Goal: Task Accomplishment & Management: Manage account settings

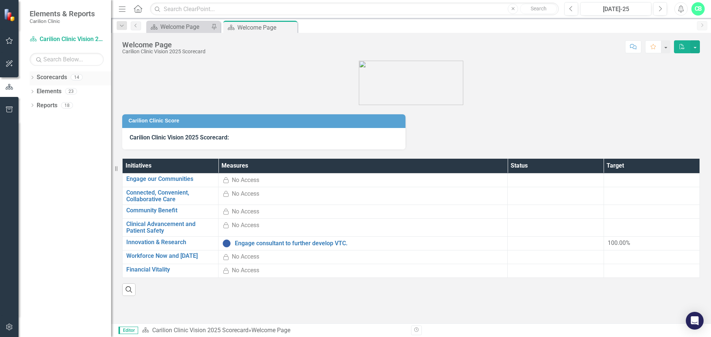
click at [37, 81] on link "Scorecards" at bounding box center [52, 77] width 30 height 9
click at [38, 78] on link "Scorecards" at bounding box center [52, 77] width 30 height 9
click at [33, 79] on icon "Dropdown" at bounding box center [32, 78] width 5 height 4
click at [34, 94] on div "Dropdown" at bounding box center [36, 92] width 6 height 6
click at [44, 120] on icon "Dropdown" at bounding box center [44, 119] width 6 height 4
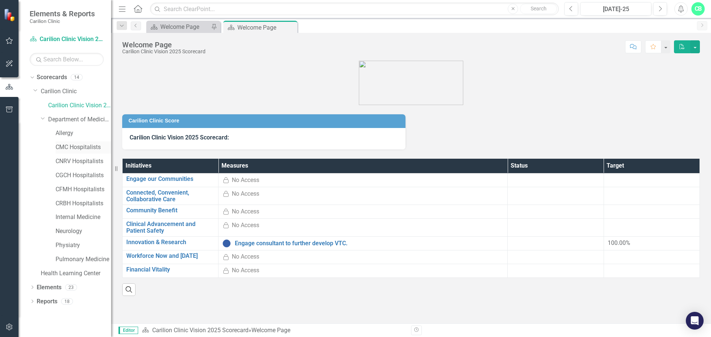
click at [72, 148] on link "CMC Hospitalists" at bounding box center [84, 147] width 56 height 9
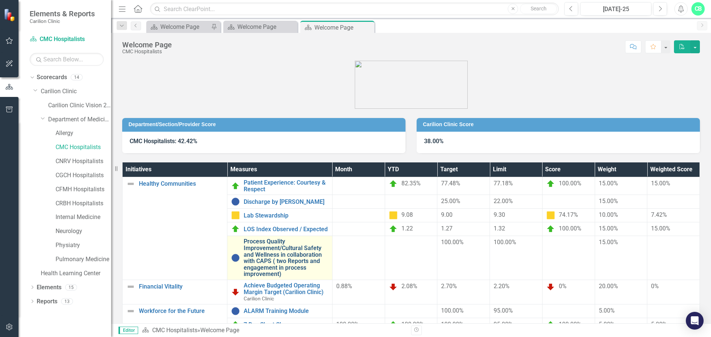
scroll to position [37, 0]
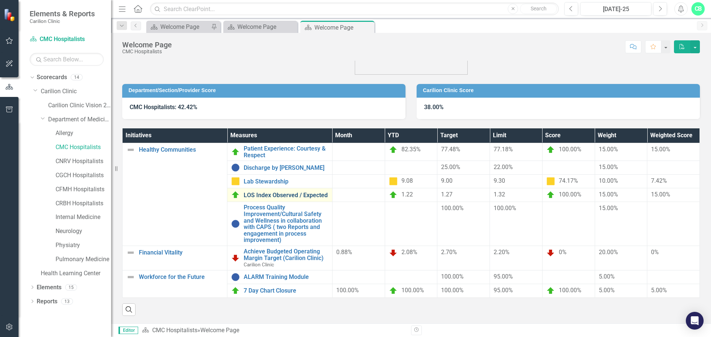
click at [275, 192] on link "LOS Index Observed / Expected" at bounding box center [286, 195] width 84 height 7
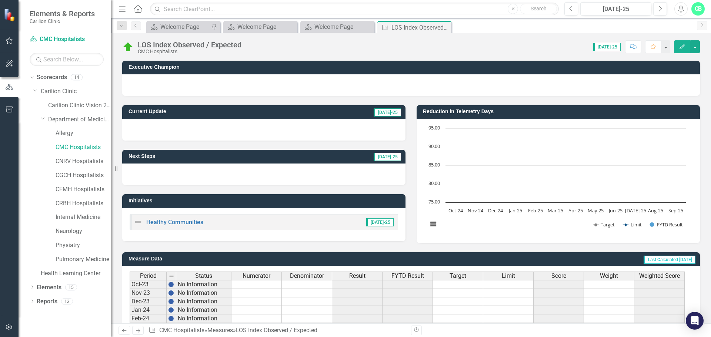
scroll to position [180, 0]
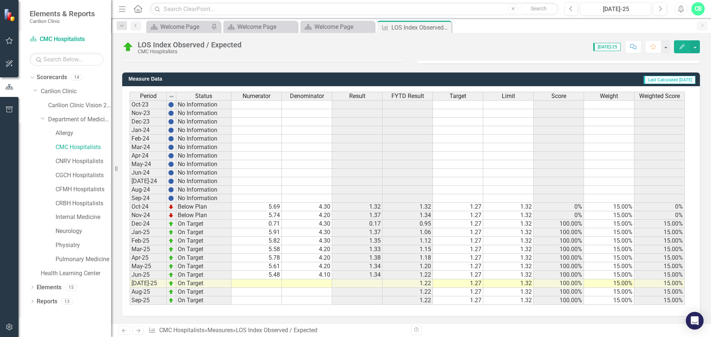
click at [270, 286] on td at bounding box center [257, 284] width 50 height 9
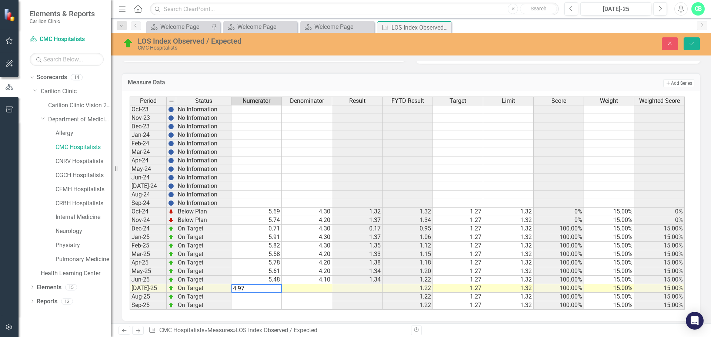
type textarea "4.97"
click at [313, 287] on td at bounding box center [307, 289] width 50 height 9
type textarea "4.1"
click at [360, 308] on td at bounding box center [357, 306] width 50 height 9
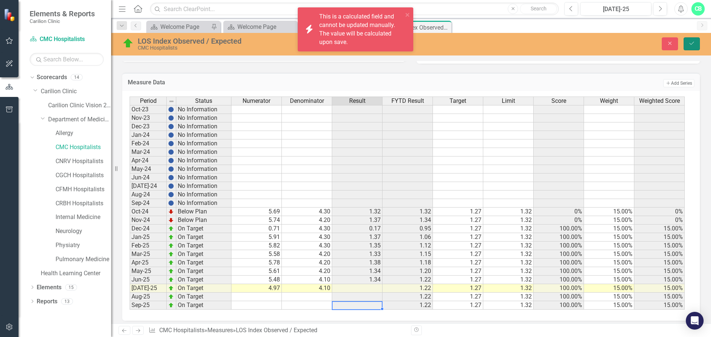
drag, startPoint x: 691, startPoint y: 43, endPoint x: 586, endPoint y: 130, distance: 135.2
click at [691, 43] on icon "Save" at bounding box center [692, 43] width 7 height 5
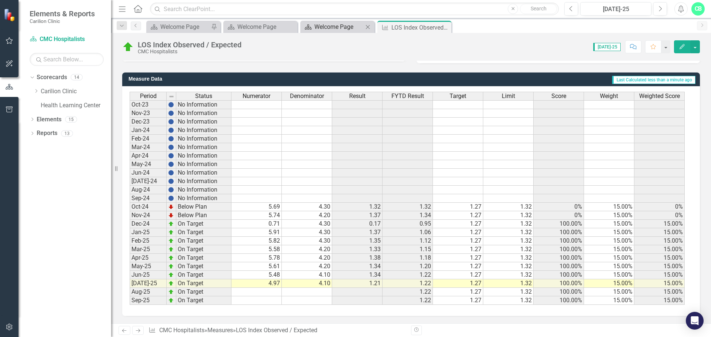
click at [349, 27] on div "Welcome Page" at bounding box center [339, 26] width 49 height 9
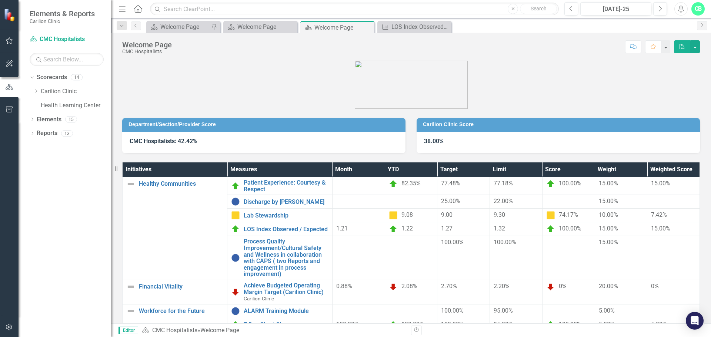
click at [366, 199] on div at bounding box center [358, 201] width 45 height 9
click at [283, 204] on link "Discharge by [PERSON_NAME]" at bounding box center [286, 202] width 84 height 7
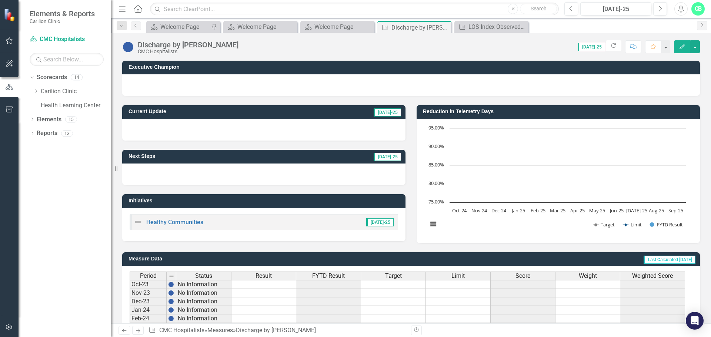
scroll to position [180, 0]
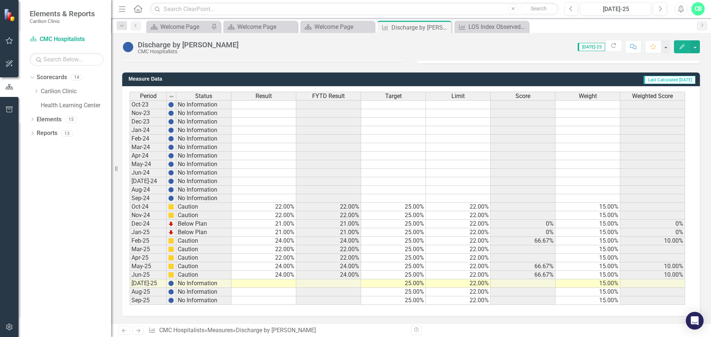
click at [289, 284] on td at bounding box center [264, 284] width 65 height 9
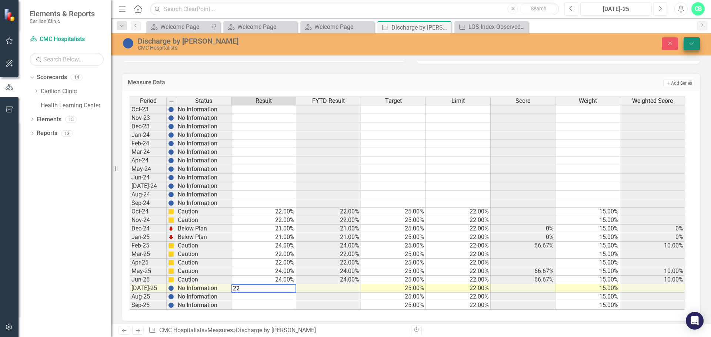
type textarea "22"
click at [692, 43] on icon "Save" at bounding box center [692, 43] width 7 height 5
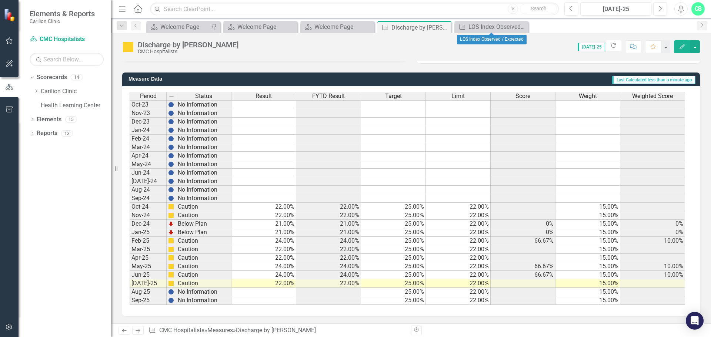
drag, startPoint x: 520, startPoint y: 25, endPoint x: 486, endPoint y: 29, distance: 34.3
click at [0, 0] on icon "Close" at bounding box center [0, 0] width 0 height 0
click at [445, 29] on icon "Close" at bounding box center [444, 27] width 7 height 6
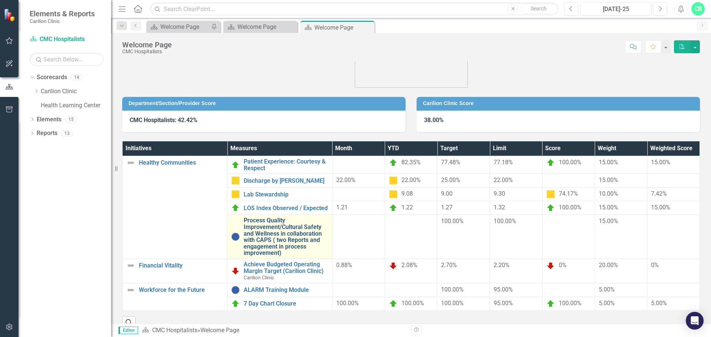
scroll to position [40, 0]
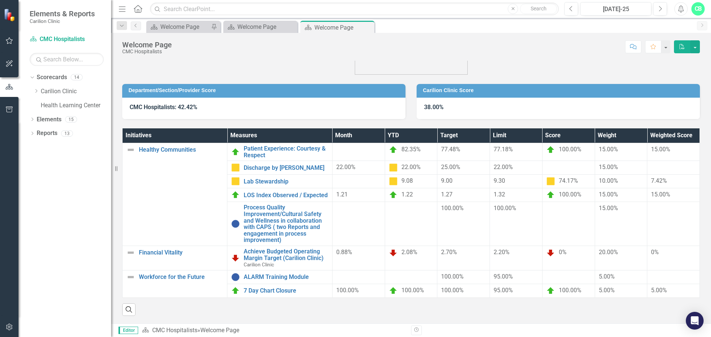
click at [683, 49] on icon "PDF" at bounding box center [682, 46] width 7 height 5
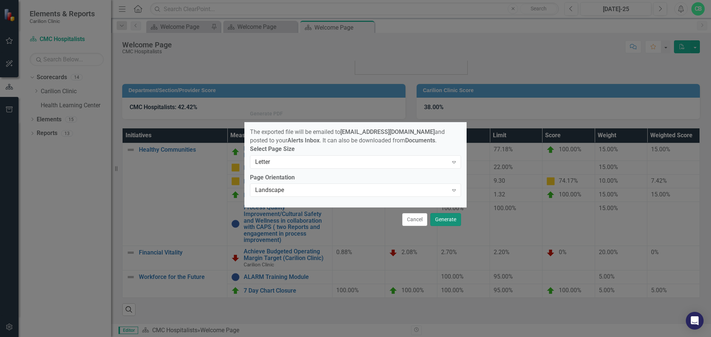
click at [452, 222] on button "Generate" at bounding box center [445, 219] width 31 height 13
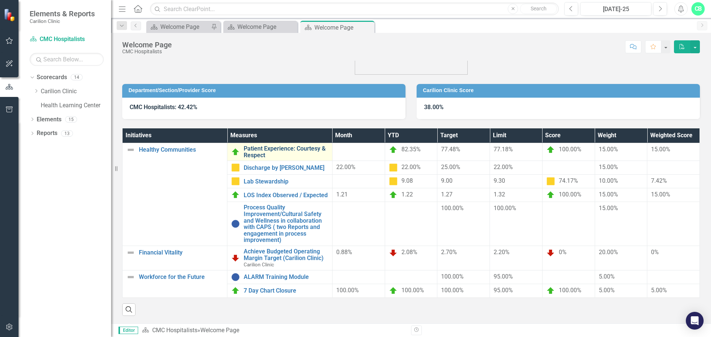
click at [288, 146] on link "Patient Experience: Courtesy & Respect" at bounding box center [286, 152] width 84 height 13
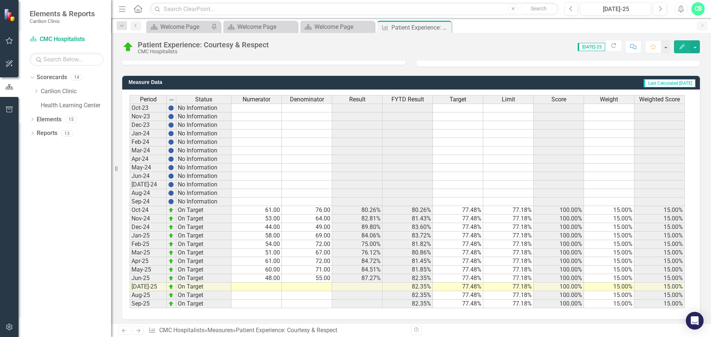
scroll to position [180, 0]
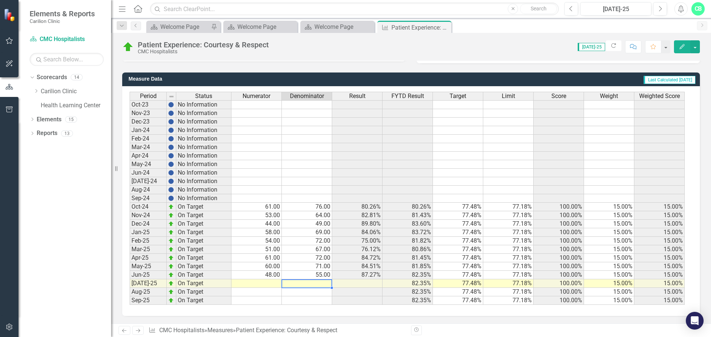
click at [312, 284] on td at bounding box center [307, 284] width 50 height 9
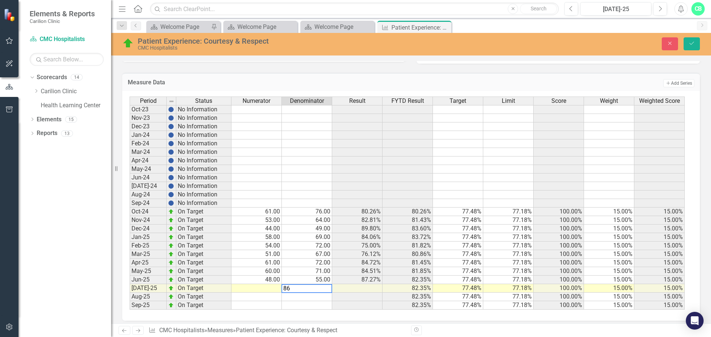
click at [270, 289] on td at bounding box center [257, 289] width 50 height 9
type textarea "70"
click at [691, 45] on icon "Save" at bounding box center [692, 43] width 7 height 5
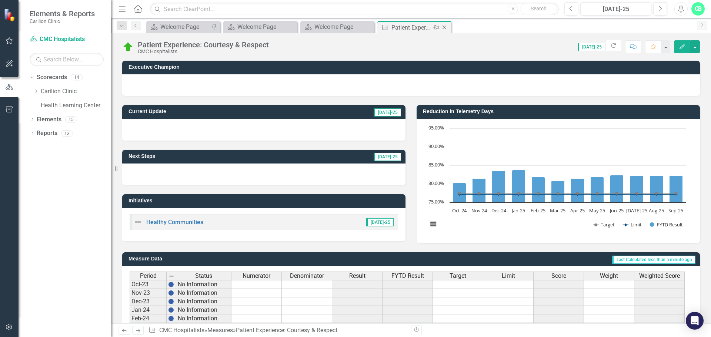
click at [447, 27] on icon "Close" at bounding box center [444, 27] width 7 height 6
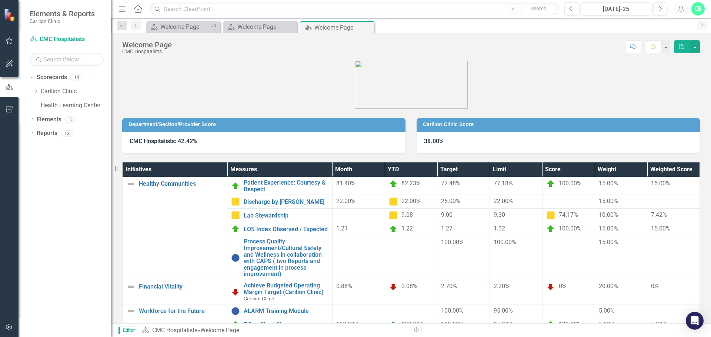
click at [684, 47] on icon "PDF" at bounding box center [682, 46] width 7 height 5
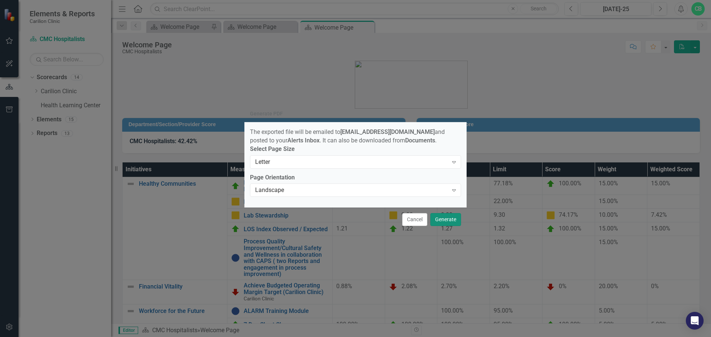
click at [444, 222] on button "Generate" at bounding box center [445, 219] width 31 height 13
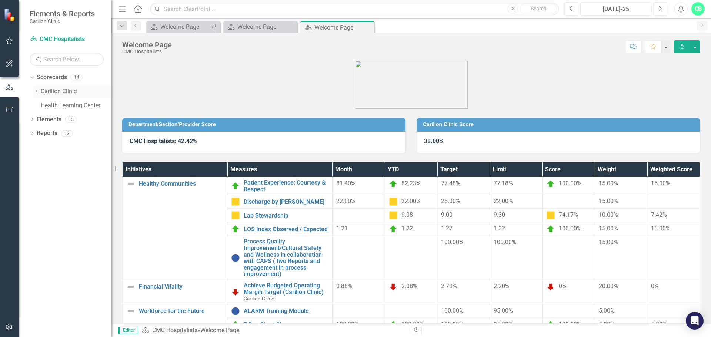
click at [38, 90] on icon "Dropdown" at bounding box center [36, 91] width 6 height 4
click at [44, 120] on icon "Dropdown" at bounding box center [44, 119] width 6 height 4
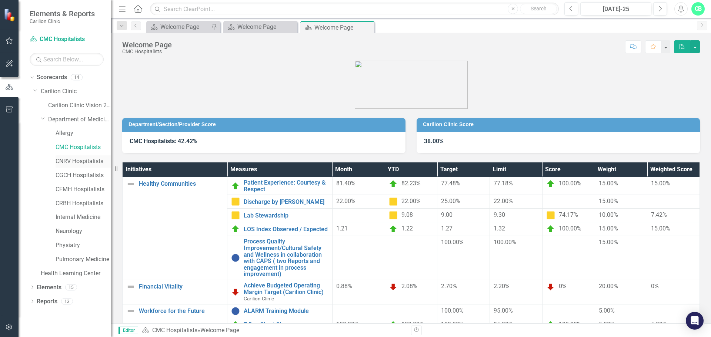
click at [61, 159] on link "CNRV Hospitalists" at bounding box center [84, 161] width 56 height 9
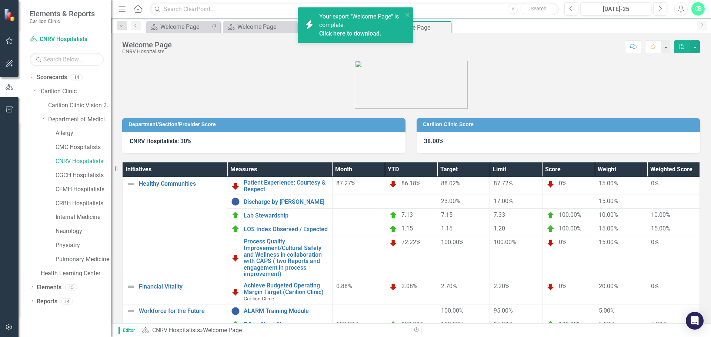
click at [364, 29] on div "Your export "Welcome Page" is complete. Click here to download." at bounding box center [361, 26] width 84 height 26
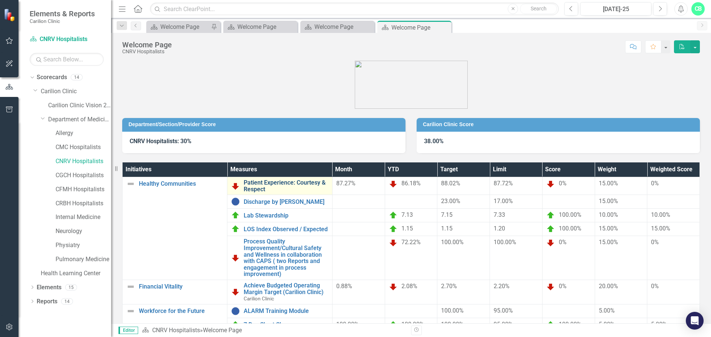
click at [312, 183] on link "Patient Experience: Courtesy & Respect" at bounding box center [286, 186] width 84 height 13
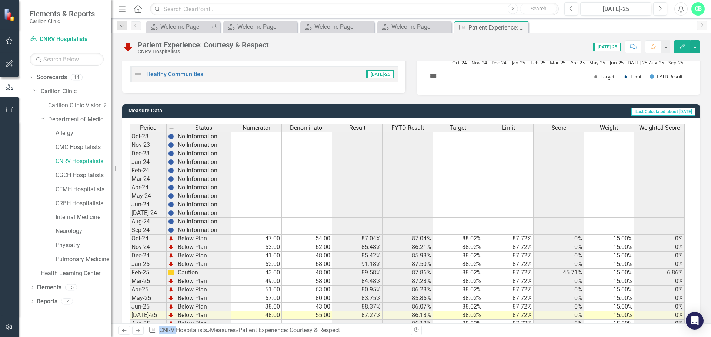
scroll to position [180, 0]
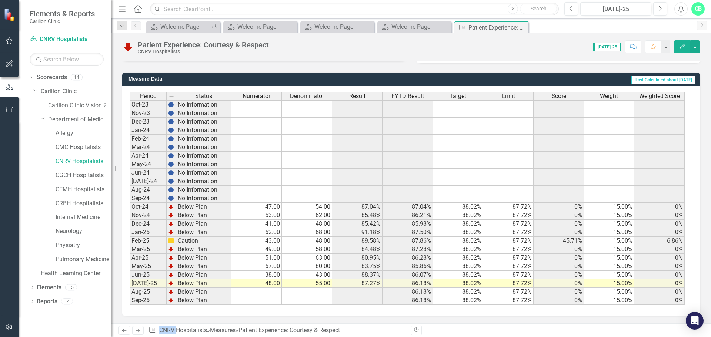
click at [322, 295] on td at bounding box center [307, 292] width 50 height 9
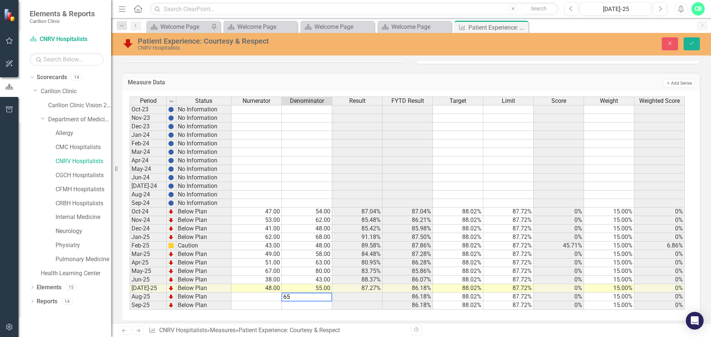
click at [279, 298] on td at bounding box center [257, 297] width 50 height 9
type textarea "66.953"
drag, startPoint x: 688, startPoint y: 45, endPoint x: 681, endPoint y: 52, distance: 9.7
click at [688, 45] on button "Save" at bounding box center [692, 43] width 16 height 13
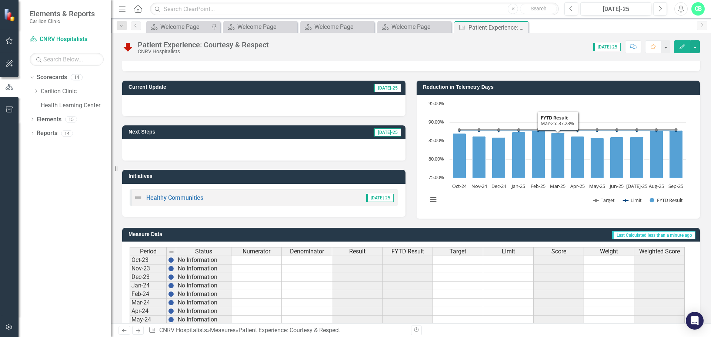
scroll to position [37, 0]
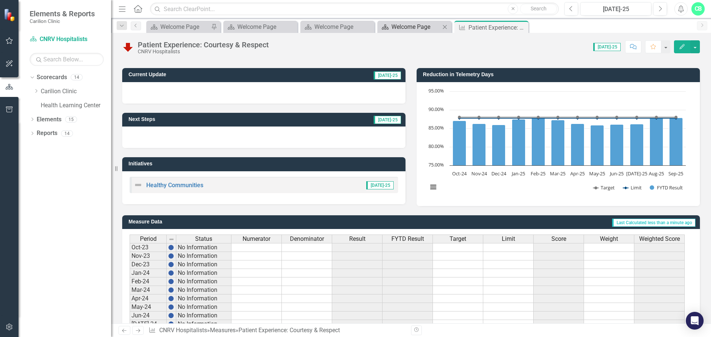
click at [411, 26] on div "Welcome Page" at bounding box center [416, 26] width 49 height 9
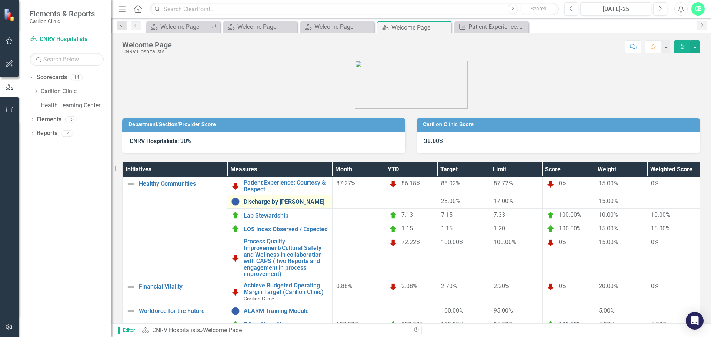
click at [278, 202] on link "Discharge by [PERSON_NAME]" at bounding box center [286, 202] width 84 height 7
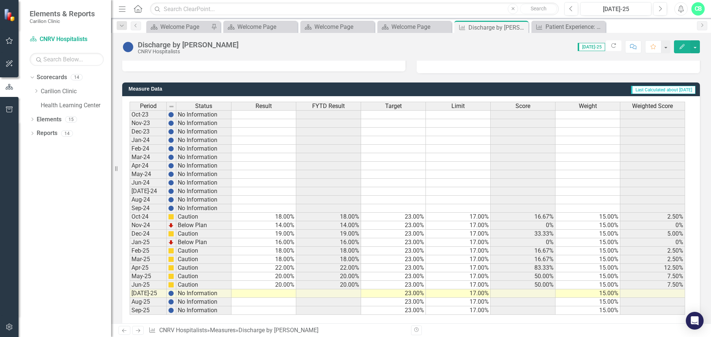
scroll to position [180, 0]
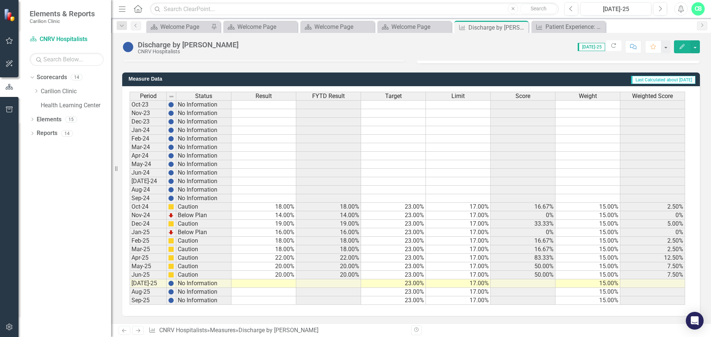
click at [288, 283] on td at bounding box center [264, 284] width 65 height 9
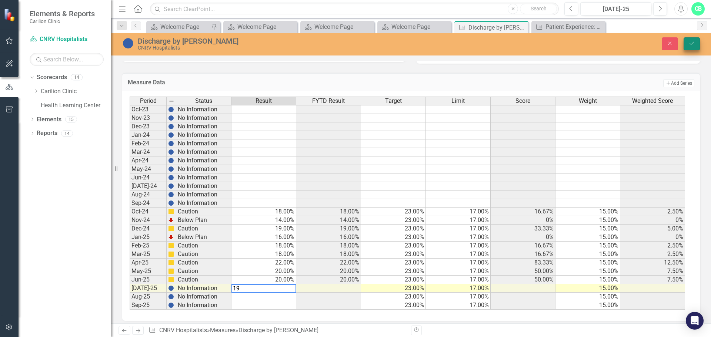
type textarea "19"
click at [690, 45] on icon "Save" at bounding box center [692, 43] width 7 height 5
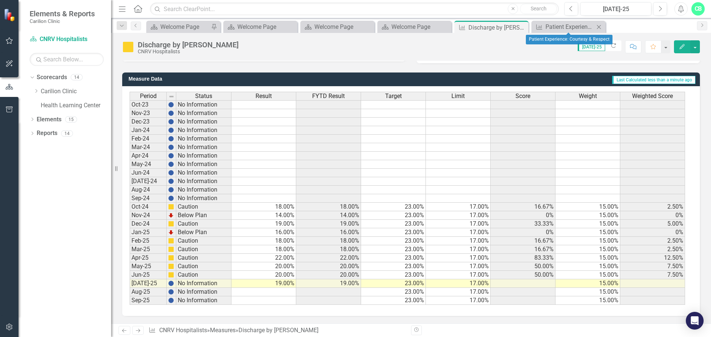
drag, startPoint x: 598, startPoint y: 23, endPoint x: 551, endPoint y: 24, distance: 46.7
click at [599, 24] on div "Close" at bounding box center [599, 26] width 9 height 9
click at [519, 26] on icon "Close" at bounding box center [521, 27] width 7 height 6
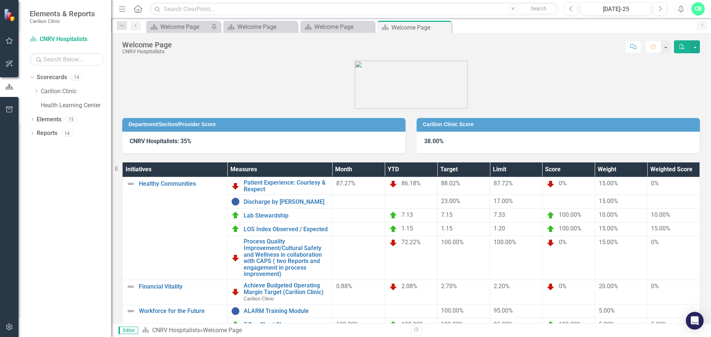
click at [0, 0] on icon "Pin" at bounding box center [0, 0] width 0 height 0
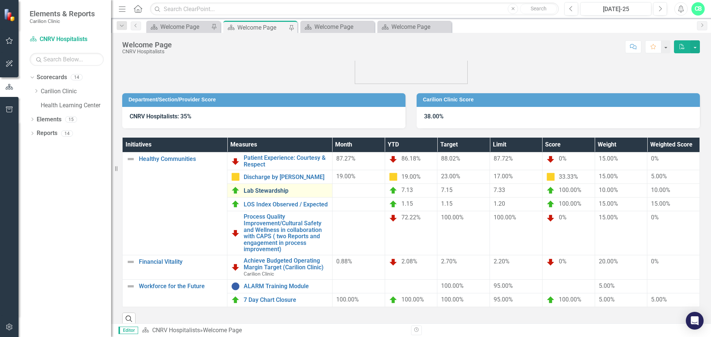
scroll to position [37, 0]
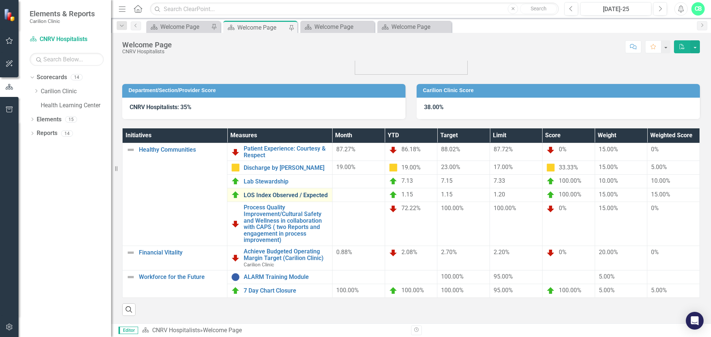
click at [283, 192] on link "LOS Index Observed / Expected" at bounding box center [286, 195] width 84 height 7
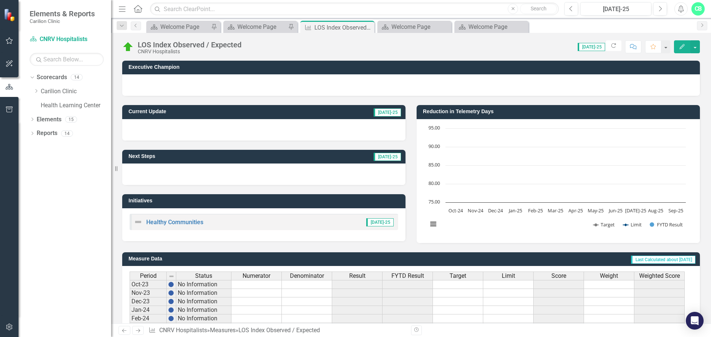
scroll to position [180, 0]
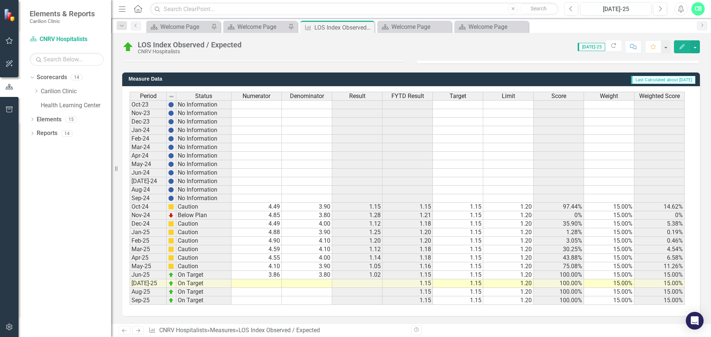
click at [325, 283] on td at bounding box center [307, 284] width 50 height 9
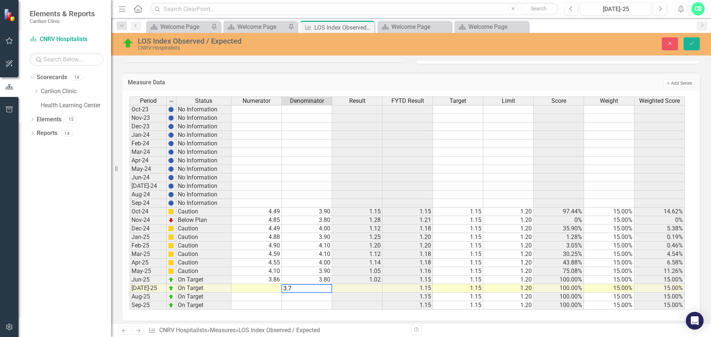
click at [270, 287] on td at bounding box center [257, 289] width 50 height 9
type textarea "3.89"
click at [692, 44] on icon "Save" at bounding box center [692, 43] width 7 height 5
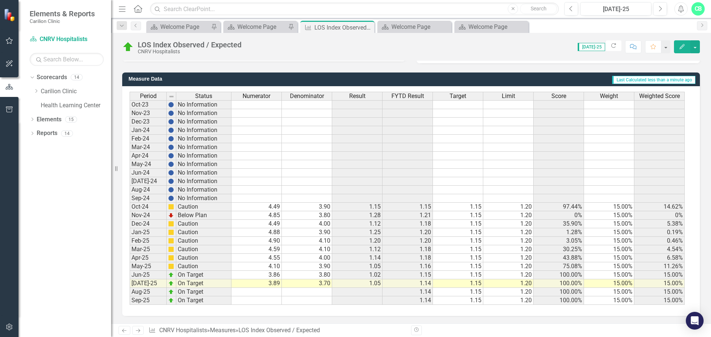
click at [270, 284] on td "3.89" at bounding box center [257, 284] width 50 height 9
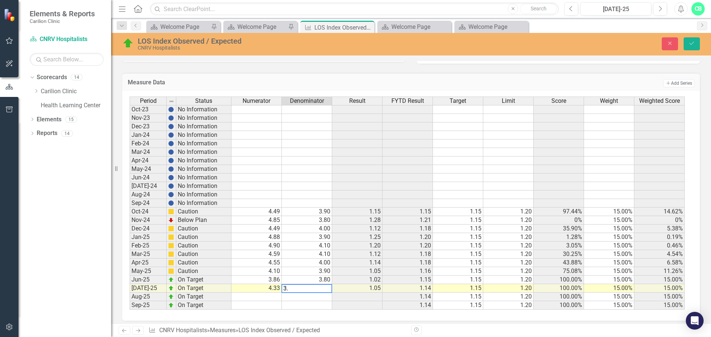
type textarea "3.8"
click at [692, 39] on button "Save" at bounding box center [692, 43] width 16 height 13
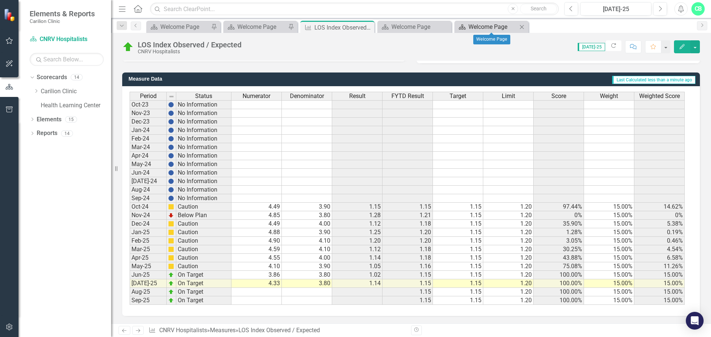
click at [494, 29] on div "Welcome Page" at bounding box center [493, 26] width 49 height 9
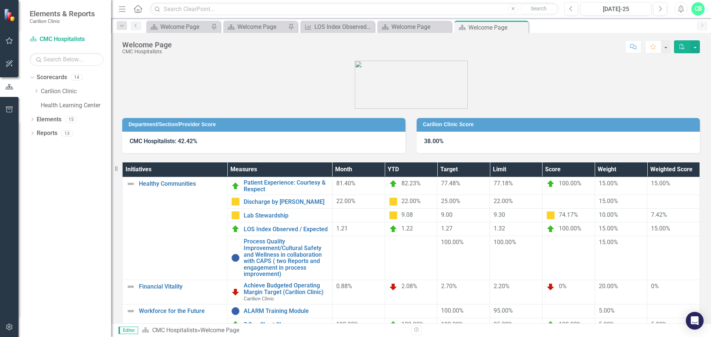
click at [0, 0] on icon "Close" at bounding box center [0, 0] width 0 height 0
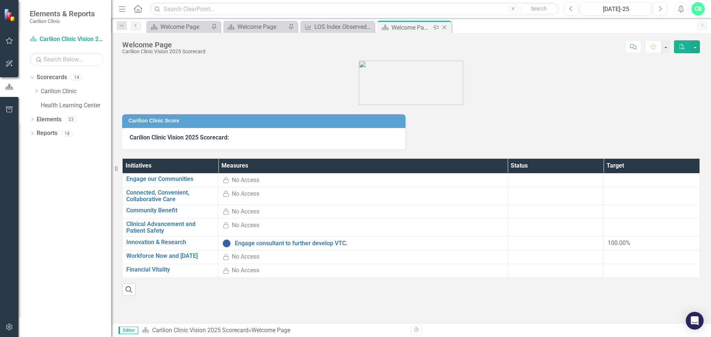
click at [448, 28] on icon "Close" at bounding box center [444, 27] width 7 height 6
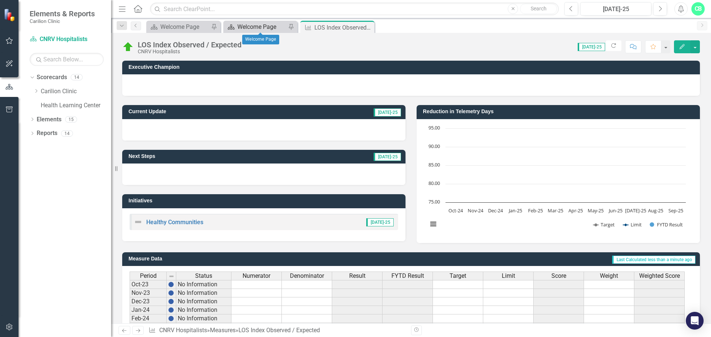
click at [272, 26] on div "Welcome Page" at bounding box center [261, 26] width 49 height 9
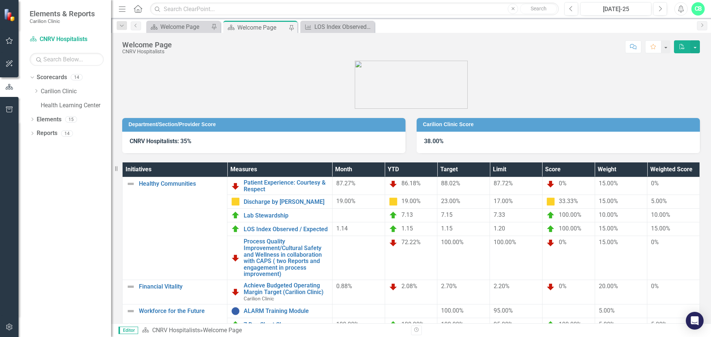
click at [681, 48] on icon "PDF" at bounding box center [682, 46] width 7 height 5
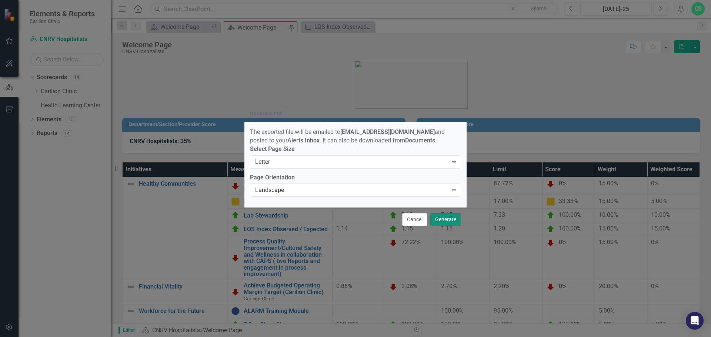
click at [446, 222] on button "Generate" at bounding box center [445, 219] width 31 height 13
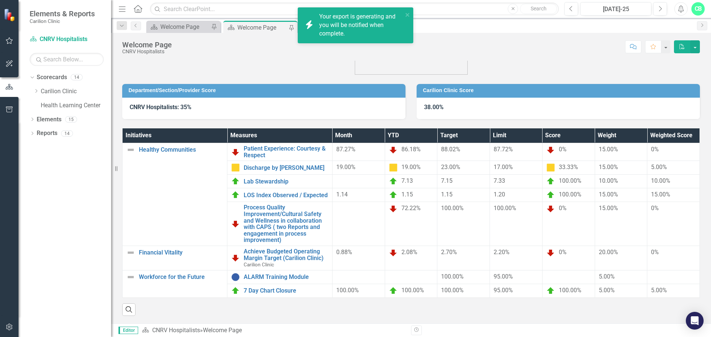
scroll to position [40, 0]
